Goal: Task Accomplishment & Management: Complete application form

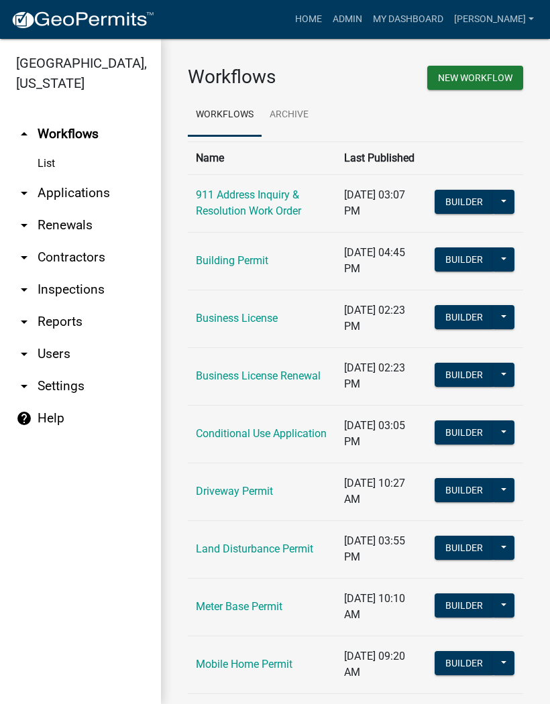
click at [86, 189] on link "arrow_drop_down Applications" at bounding box center [80, 193] width 161 height 32
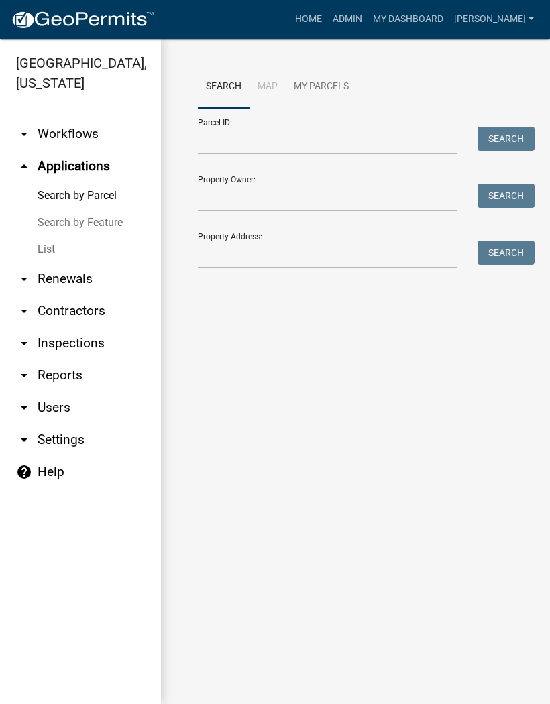
click at [51, 250] on link "List" at bounding box center [80, 249] width 161 height 27
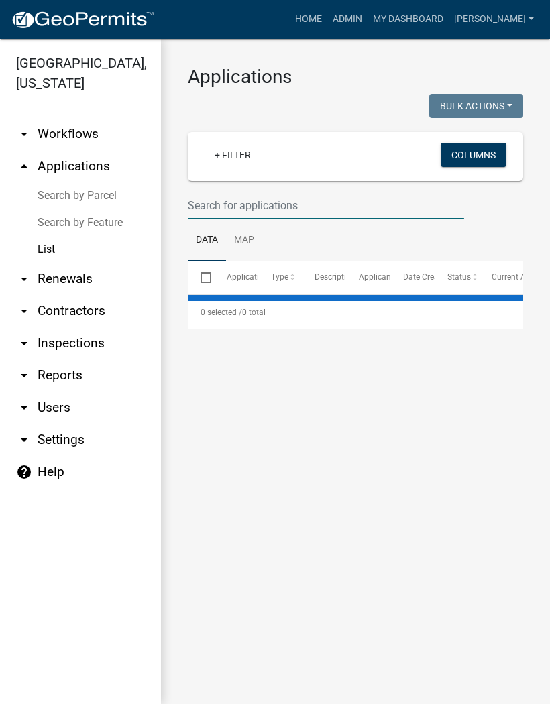
click at [259, 202] on input "text" at bounding box center [326, 205] width 276 height 27
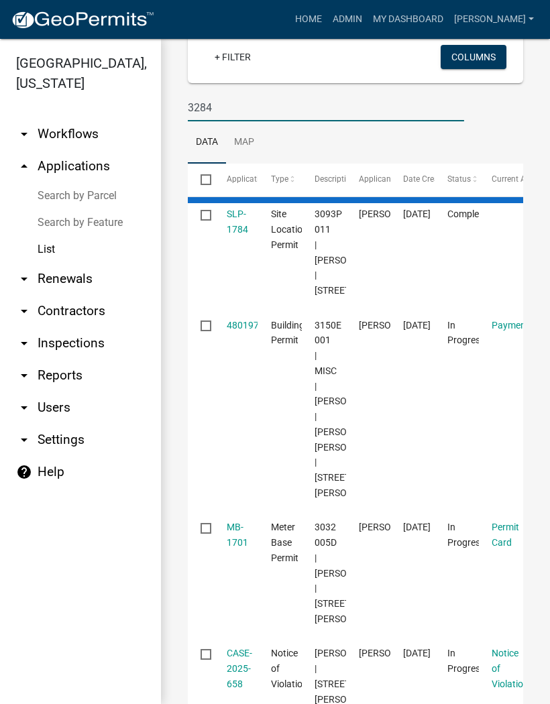
scroll to position [105, 0]
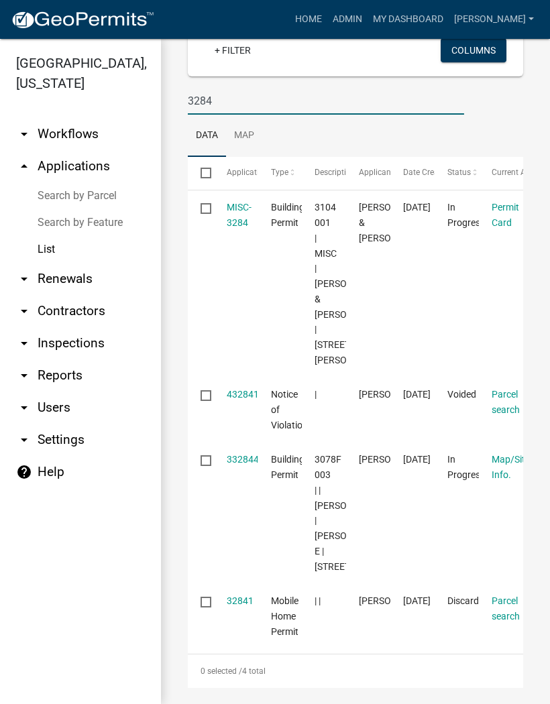
type input "3284"
click at [244, 225] on link "MISC-3284" at bounding box center [239, 215] width 25 height 26
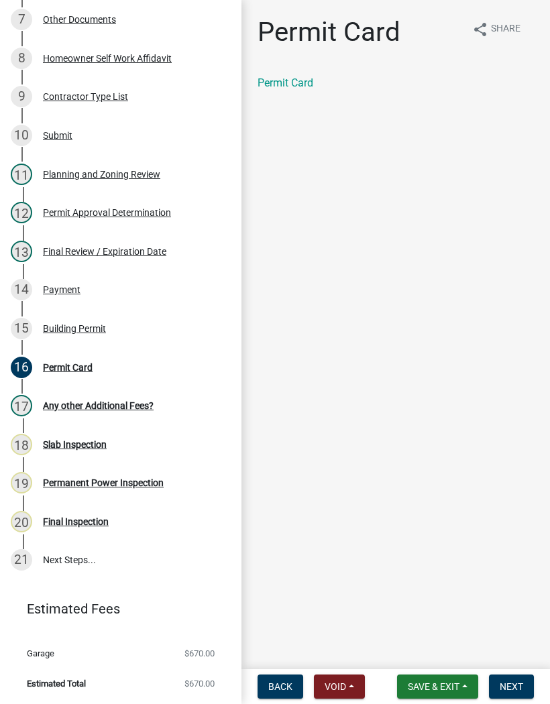
scroll to position [436, 0]
click at [518, 681] on span "Next" at bounding box center [510, 686] width 23 height 11
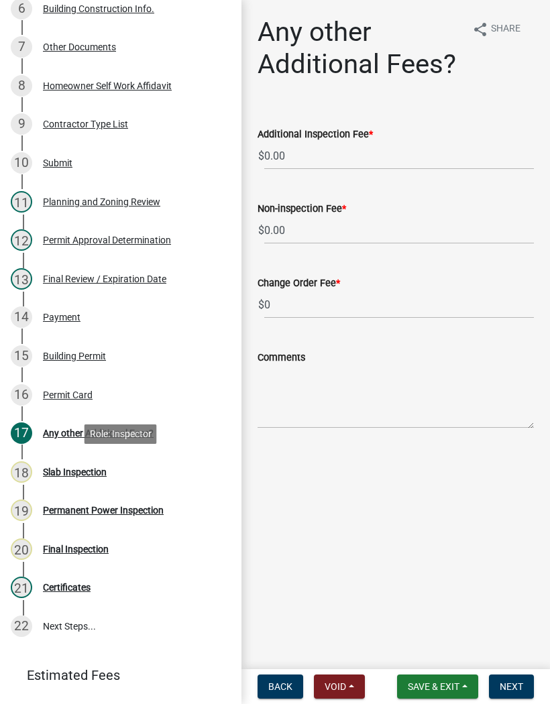
click at [91, 471] on div "Slab Inspection" at bounding box center [75, 471] width 64 height 9
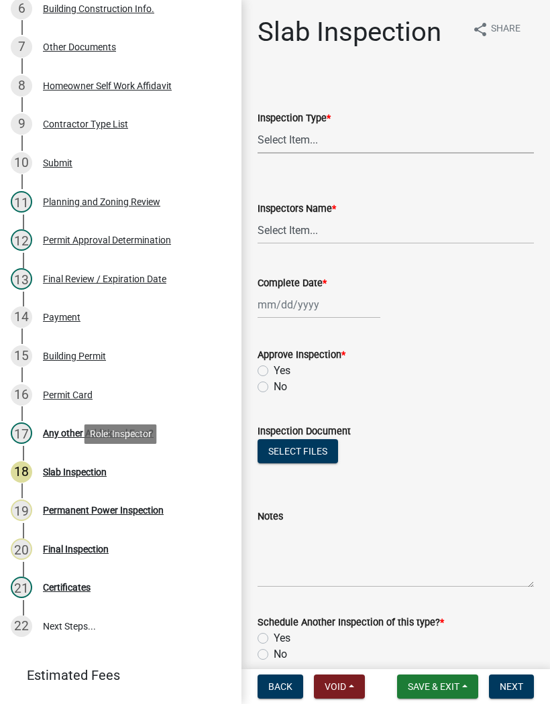
click at [309, 128] on select "Select Item... Slab" at bounding box center [395, 139] width 276 height 27
select select "f8392651-b403-4067-a830-3c888ccedcbb"
click at [298, 229] on select "Select Item... [PERSON_NAME] ([PERSON_NAME]) [PERSON_NAME] ([PERSON_NAME]) Engi…" at bounding box center [395, 230] width 276 height 27
click at [338, 236] on select "Select Item... [PERSON_NAME] ([PERSON_NAME]) [PERSON_NAME] ([PERSON_NAME]) Engi…" at bounding box center [395, 230] width 276 height 27
select select "8dfc8809-68b2-4bc3-a0d1-6f7e000e7487"
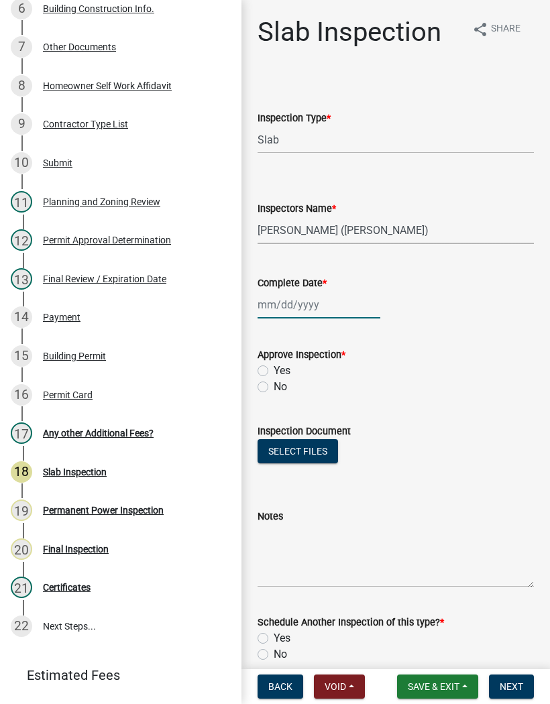
click at [297, 306] on div at bounding box center [318, 304] width 123 height 27
select select "9"
select select "2025"
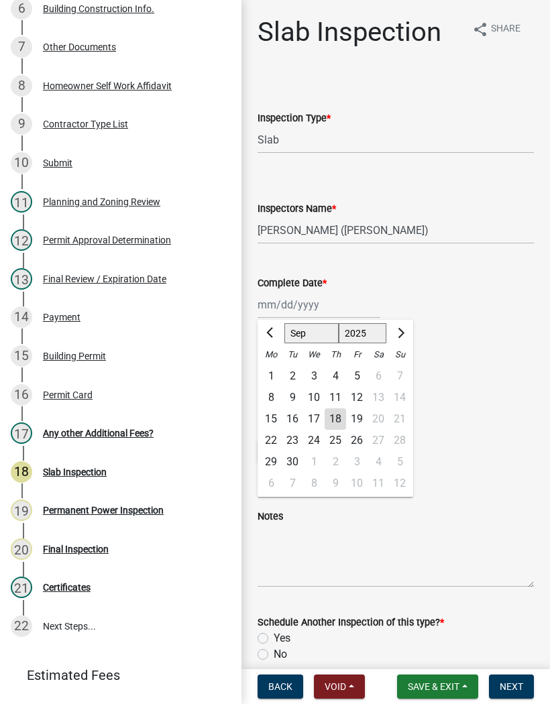
click at [341, 413] on div "18" at bounding box center [334, 418] width 21 height 21
type input "[DATE]"
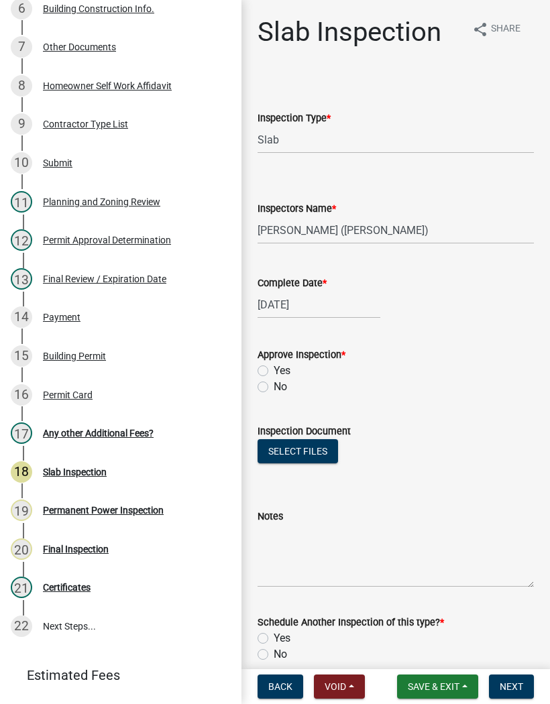
click at [274, 374] on label "Yes" at bounding box center [282, 371] width 17 height 16
click at [274, 371] on input "Yes" at bounding box center [278, 367] width 9 height 9
radio input "true"
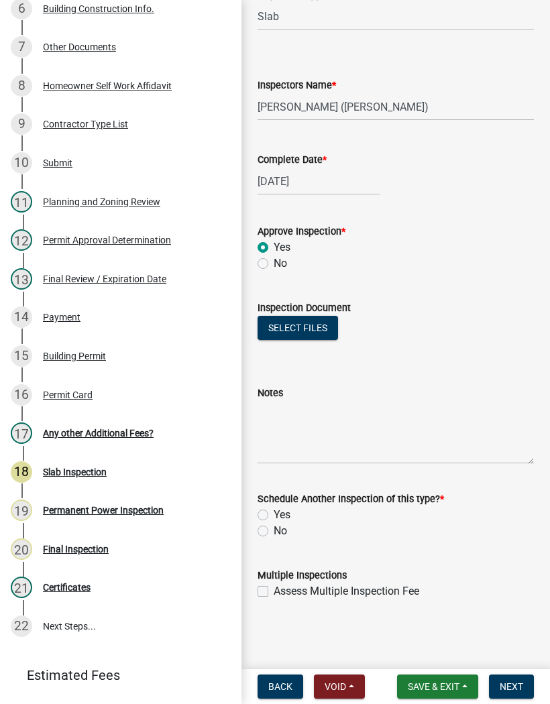
scroll to position [123, 0]
click at [274, 533] on label "No" at bounding box center [280, 531] width 13 height 16
click at [274, 532] on input "No" at bounding box center [278, 527] width 9 height 9
radio input "true"
click at [516, 680] on button "Next" at bounding box center [511, 686] width 45 height 24
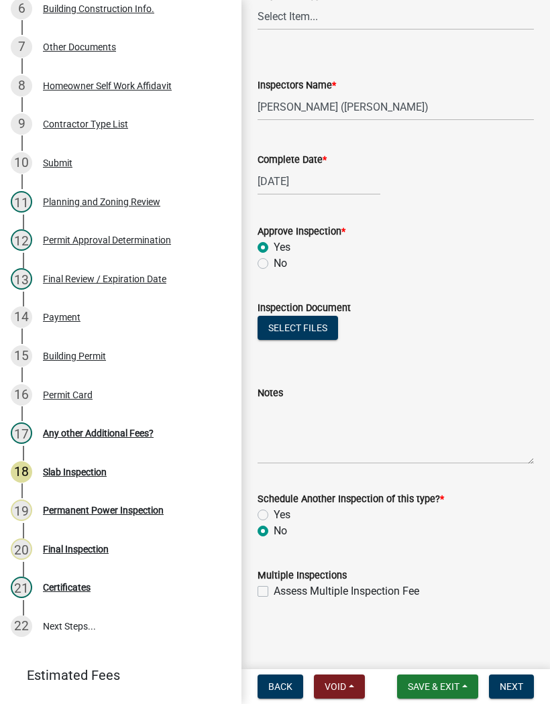
scroll to position [0, 0]
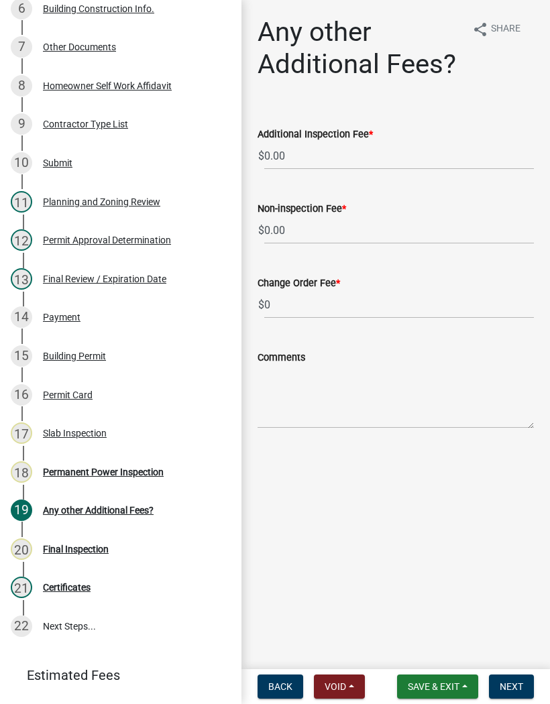
click at [436, 685] on span "Save & Exit" at bounding box center [434, 686] width 52 height 11
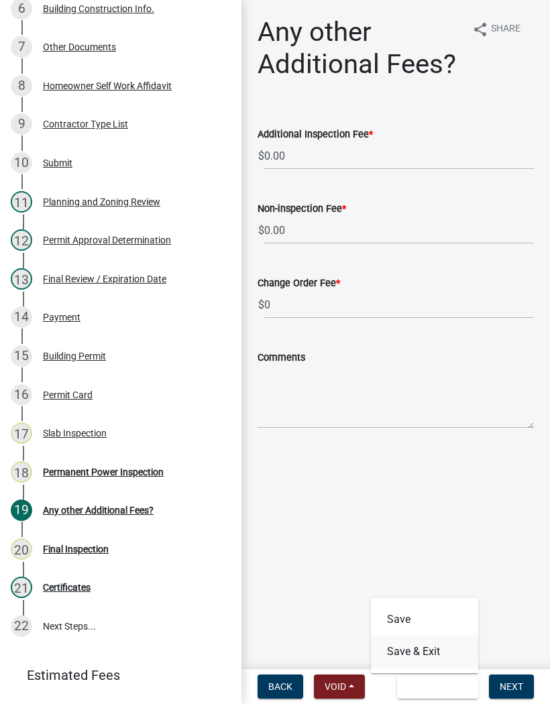
click at [421, 655] on button "Save & Exit" at bounding box center [424, 652] width 107 height 32
